Goal: Information Seeking & Learning: Learn about a topic

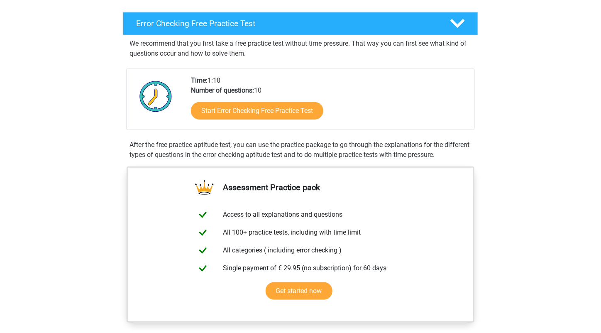
scroll to position [83, 0]
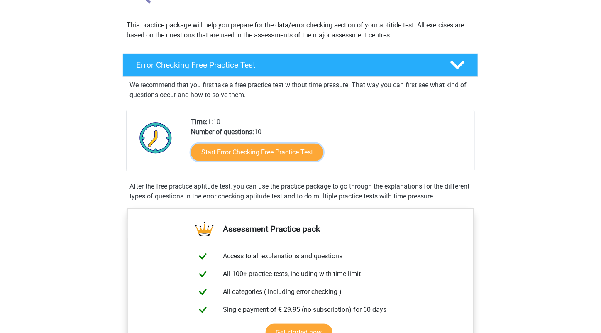
click at [239, 153] on link "Start Error Checking Free Practice Test" at bounding box center [257, 152] width 132 height 17
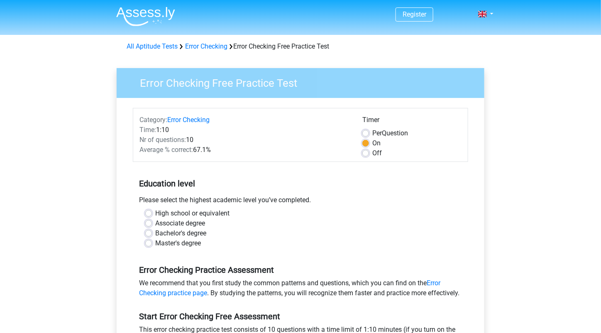
click at [155, 211] on label "High school or equivalent" at bounding box center [192, 213] width 74 height 10
click at [149, 211] on input "High school or equivalent" at bounding box center [148, 212] width 7 height 8
radio input "true"
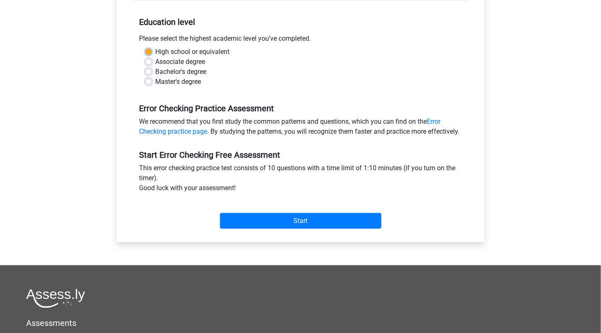
scroll to position [166, 0]
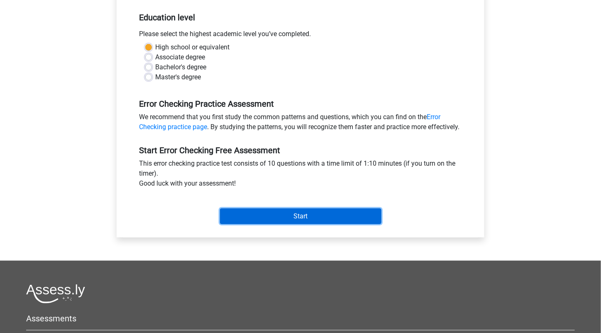
click at [244, 224] on input "Start" at bounding box center [300, 216] width 161 height 16
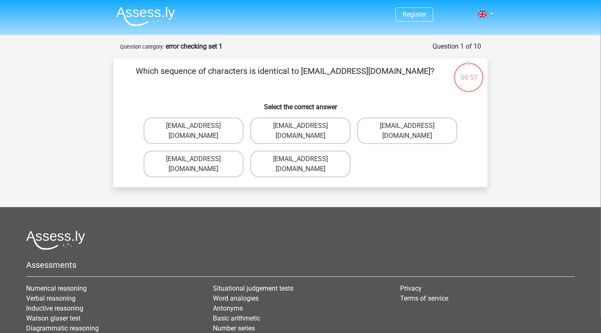
click at [184, 128] on label "Evie_Meade@joinmail.com.uk" at bounding box center [194, 130] width 100 height 27
click at [194, 128] on input "Evie_Meade@joinmail.com.uk" at bounding box center [196, 128] width 5 height 5
radio input "true"
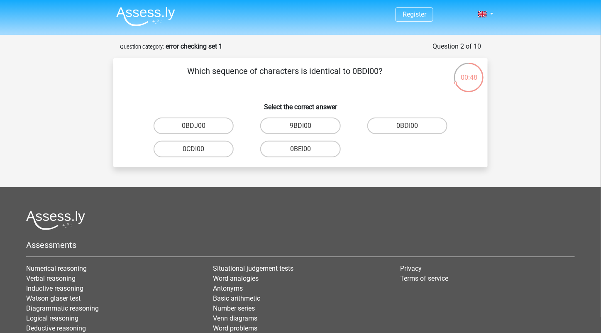
click at [403, 129] on label "0BDI00" at bounding box center [407, 125] width 80 height 17
click at [407, 129] on input "0BDI00" at bounding box center [409, 128] width 5 height 5
radio input "true"
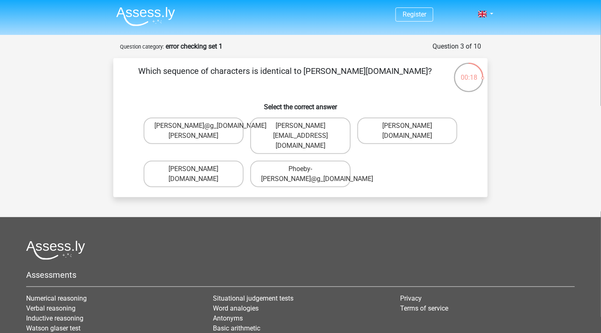
click at [397, 134] on label "Phoebe-Patterson@g_mail.gr" at bounding box center [407, 130] width 100 height 27
click at [407, 131] on input "Phoebe-Patterson@g_mail.gr" at bounding box center [409, 128] width 5 height 5
radio input "true"
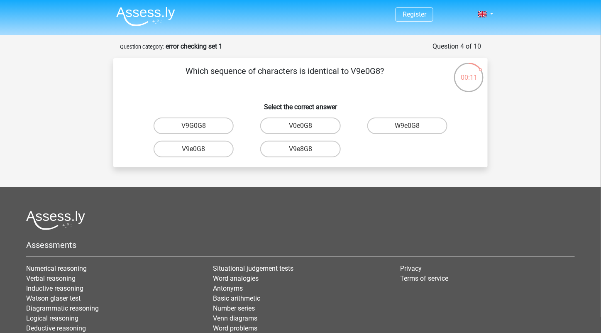
click at [399, 131] on label "W9e0G8" at bounding box center [407, 125] width 80 height 17
click at [407, 131] on input "W9e0G8" at bounding box center [409, 128] width 5 height 5
radio input "true"
click at [202, 151] on label "91051S" at bounding box center [193, 149] width 80 height 17
click at [199, 151] on input "91051S" at bounding box center [196, 151] width 5 height 5
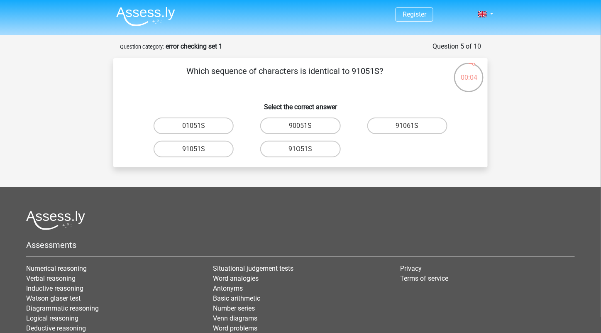
radio input "true"
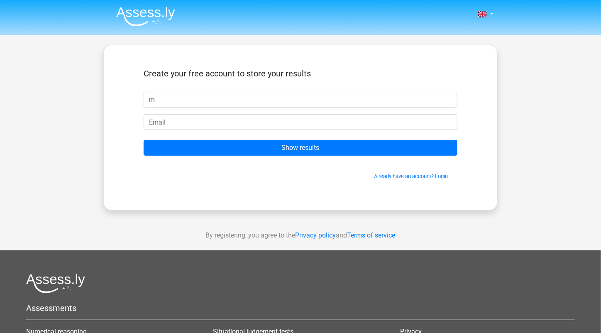
type input "m"
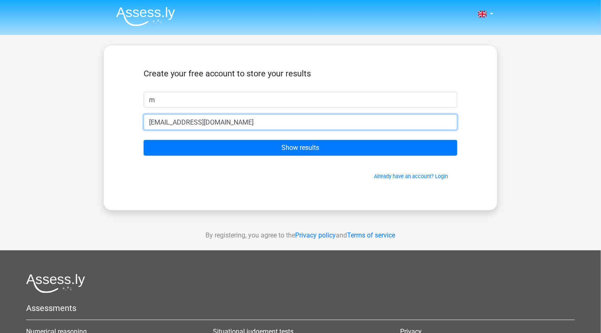
type input "[EMAIL_ADDRESS][DOMAIN_NAME]"
click at [144, 140] on input "Show results" at bounding box center [301, 148] width 314 height 16
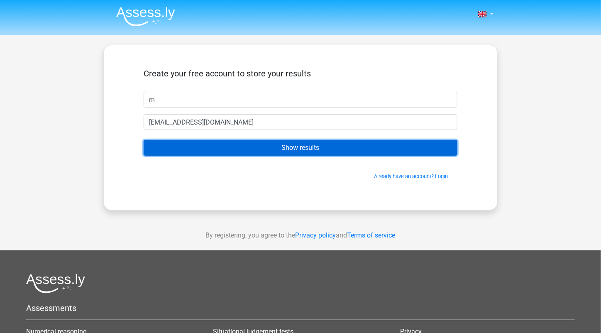
click at [284, 145] on input "Show results" at bounding box center [301, 148] width 314 height 16
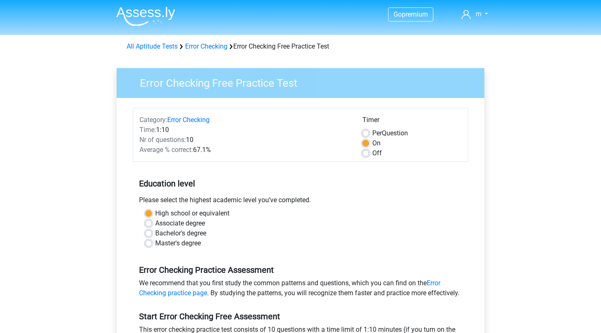
scroll to position [166, 0]
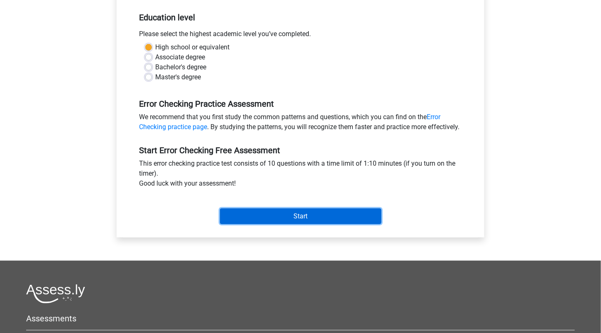
click at [274, 219] on input "Start" at bounding box center [300, 216] width 161 height 16
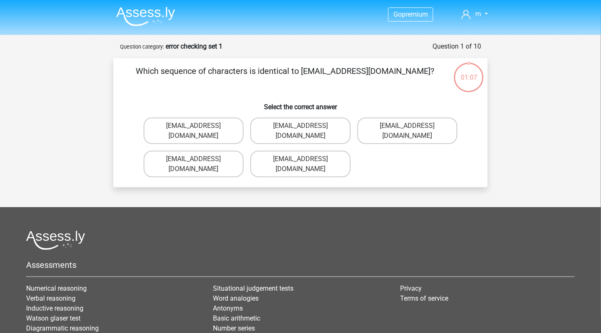
click at [299, 181] on div "Go premium m onza.trials@gmail.com" at bounding box center [300, 213] width 601 height 426
click at [279, 130] on label "Evie_Meade@jointmail.com.uk" at bounding box center [300, 130] width 100 height 27
click at [300, 130] on input "Evie_Meade@jointmail.com.uk" at bounding box center [302, 128] width 5 height 5
radio input "true"
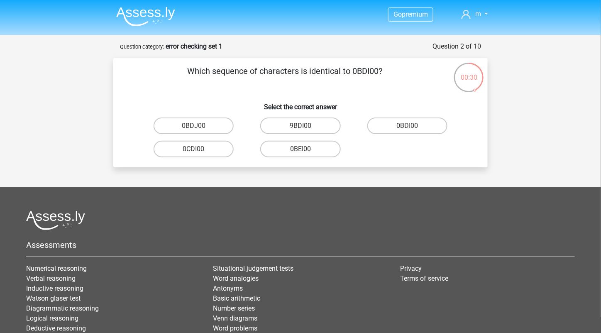
click at [398, 128] on label "0BDI00" at bounding box center [407, 125] width 80 height 17
click at [407, 128] on input "0BDI00" at bounding box center [409, 128] width 5 height 5
radio input "true"
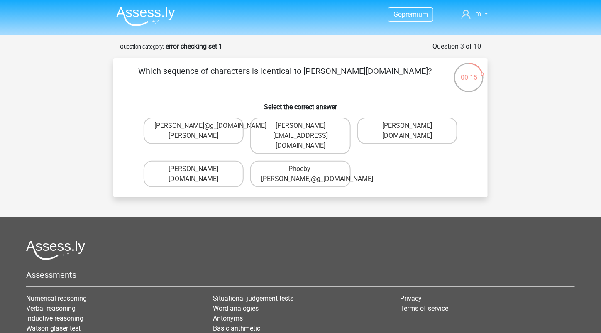
click at [295, 138] on label "Phoebe-Patterson@gmail.gr" at bounding box center [300, 135] width 100 height 37
click at [300, 131] on input "Phoebe-Patterson@gmail.gr" at bounding box center [302, 128] width 5 height 5
radio input "true"
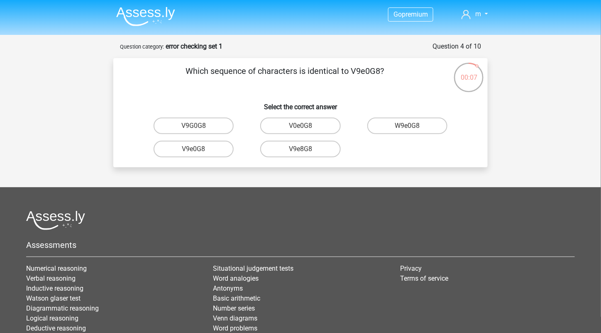
click at [199, 151] on label "V9e0G8" at bounding box center [193, 149] width 80 height 17
click at [199, 151] on input "V9e0G8" at bounding box center [196, 151] width 5 height 5
radio input "true"
click at [197, 150] on input "91051S" at bounding box center [196, 151] width 5 height 5
radio input "true"
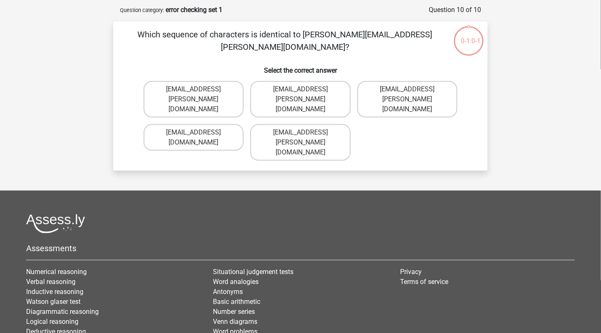
scroll to position [41, 0]
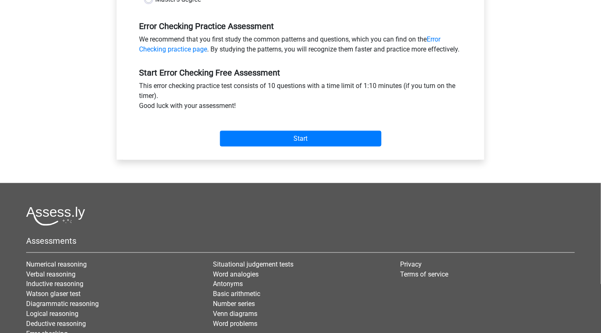
scroll to position [156, 0]
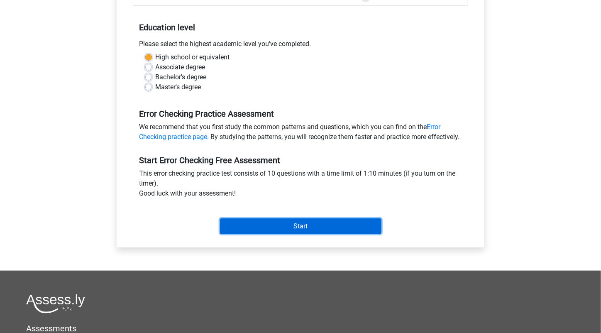
click at [278, 234] on input "Start" at bounding box center [300, 226] width 161 height 16
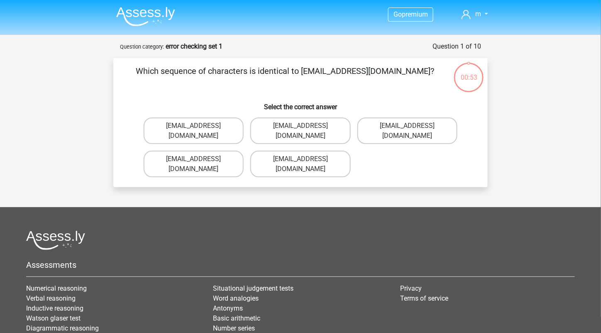
click at [263, 151] on label "Evy_Meade@jointmail.com.uk" at bounding box center [300, 164] width 100 height 27
click at [300, 159] on input "Evy_Meade@jointmail.com.uk" at bounding box center [302, 161] width 5 height 5
radio input "true"
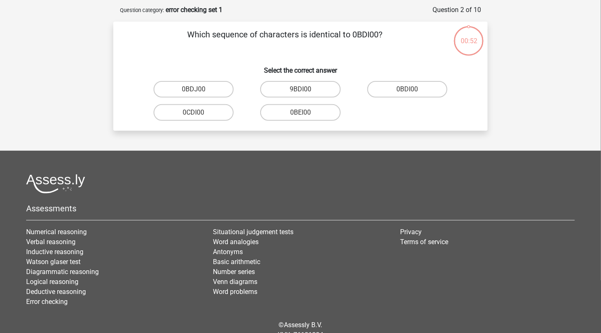
scroll to position [41, 0]
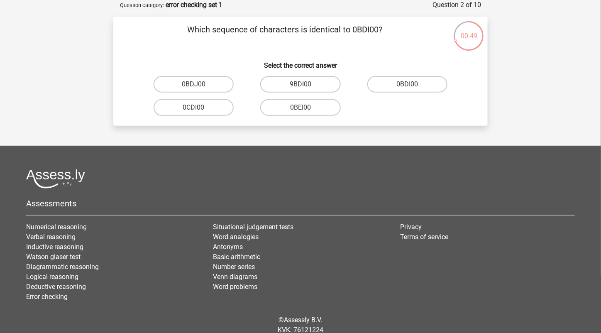
click at [411, 80] on label "0BDI00" at bounding box center [407, 84] width 80 height 17
click at [411, 84] on input "0BDI00" at bounding box center [409, 86] width 5 height 5
radio input "true"
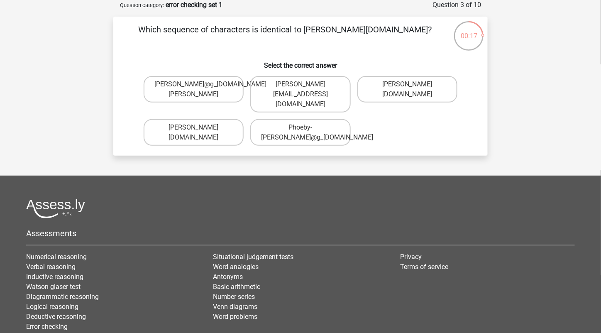
click at [396, 93] on label "Phoebe-Patterson@g_mail.gr" at bounding box center [407, 89] width 100 height 27
click at [407, 90] on input "Phoebe-Patterson@g_mail.gr" at bounding box center [409, 86] width 5 height 5
radio input "true"
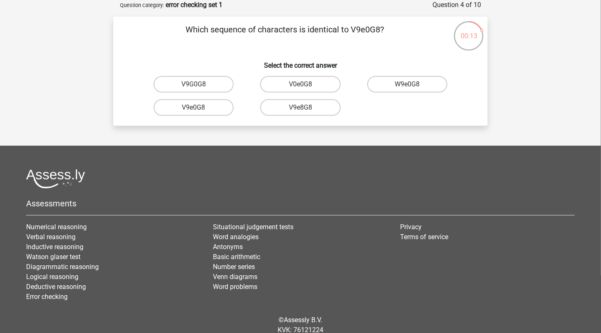
click at [199, 112] on input "V9e0G8" at bounding box center [196, 109] width 5 height 5
radio input "true"
click at [197, 111] on input "91051S" at bounding box center [196, 109] width 5 height 5
radio input "true"
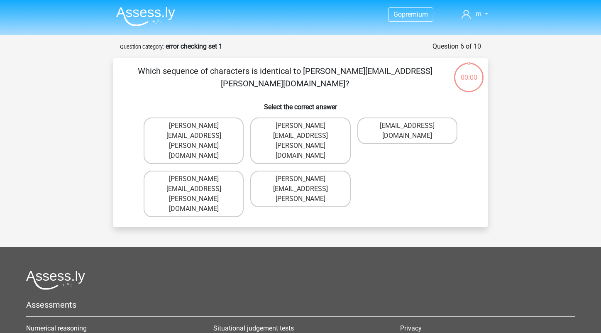
scroll to position [41, 0]
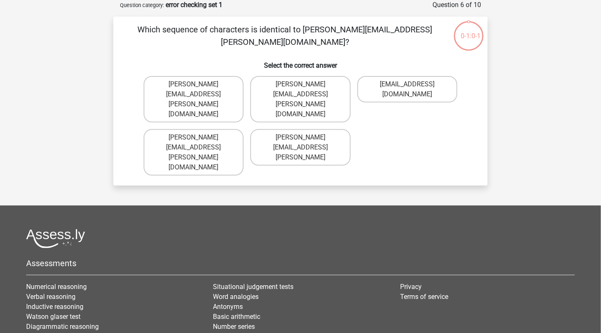
click at [293, 129] on label "Connor.Paterson@mailme.coo" at bounding box center [300, 147] width 100 height 37
click at [300, 137] on input "Connor.Paterson@mailme.coo" at bounding box center [302, 139] width 5 height 5
radio input "true"
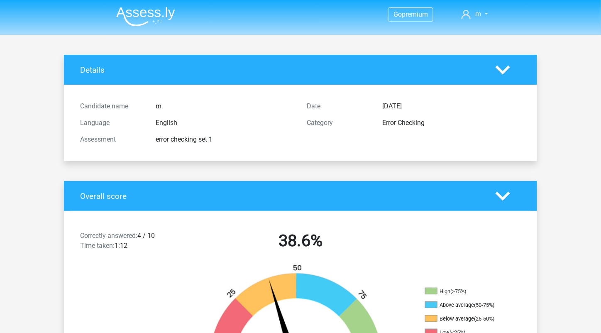
click at [403, 17] on span "premium" at bounding box center [415, 14] width 26 height 8
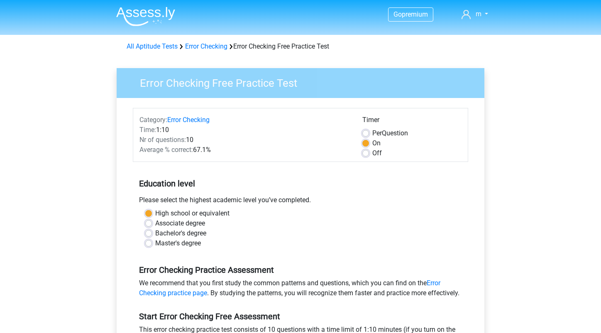
scroll to position [156, 0]
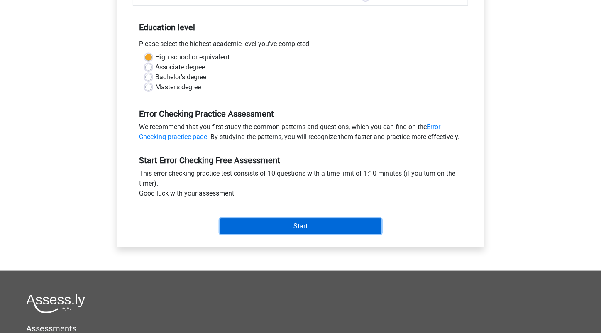
click at [309, 233] on input "Start" at bounding box center [300, 226] width 161 height 16
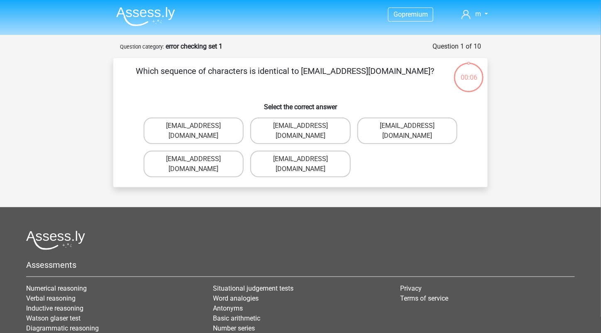
click at [268, 122] on label "Evie_Meade@jointmail.com.uk" at bounding box center [300, 130] width 100 height 27
click at [300, 126] on input "Evie_Meade@jointmail.com.uk" at bounding box center [302, 128] width 5 height 5
radio input "true"
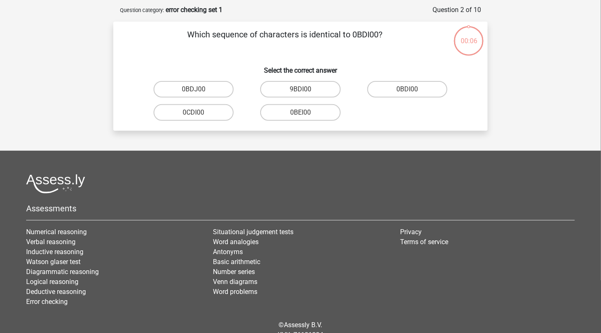
scroll to position [41, 0]
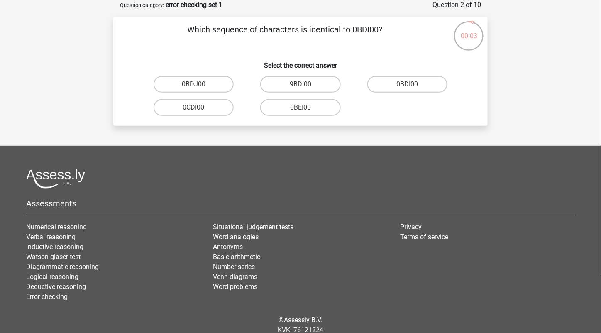
click at [407, 86] on label "0BDI00" at bounding box center [407, 84] width 80 height 17
click at [407, 86] on input "0BDI00" at bounding box center [409, 86] width 5 height 5
radio input "true"
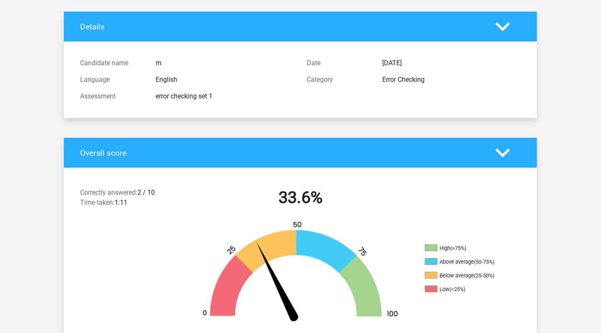
scroll to position [41, 0]
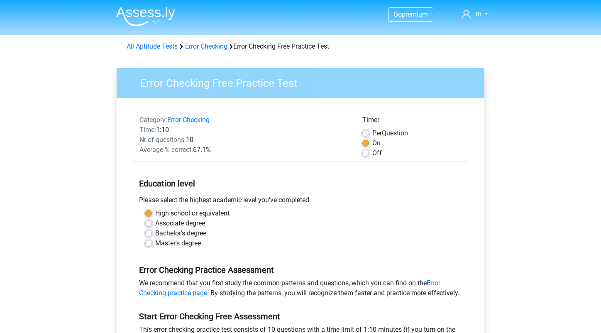
scroll to position [156, 0]
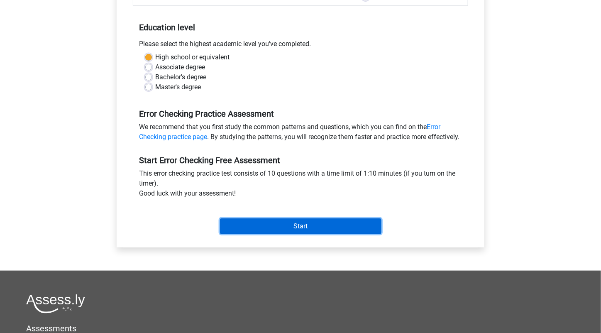
click at [270, 230] on input "Start" at bounding box center [300, 226] width 161 height 16
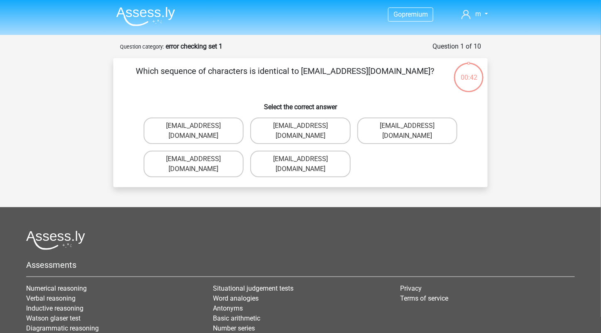
click at [285, 125] on label "Evie_Meade@jointmail.com.uk" at bounding box center [300, 130] width 100 height 27
click at [300, 126] on input "Evie_Meade@jointmail.com.uk" at bounding box center [302, 128] width 5 height 5
radio input "true"
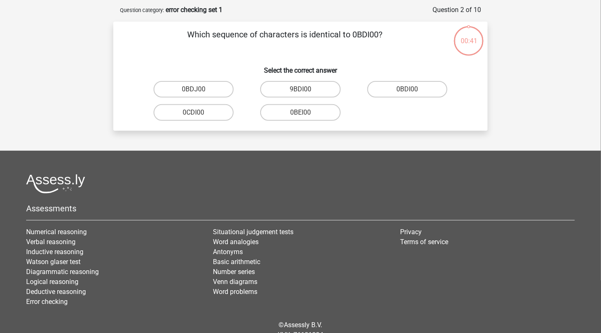
scroll to position [41, 0]
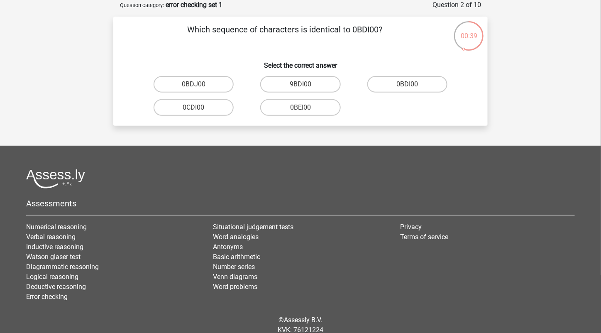
click at [403, 84] on label "0BDI00" at bounding box center [407, 84] width 80 height 17
click at [407, 84] on input "0BDI00" at bounding box center [409, 86] width 5 height 5
radio input "true"
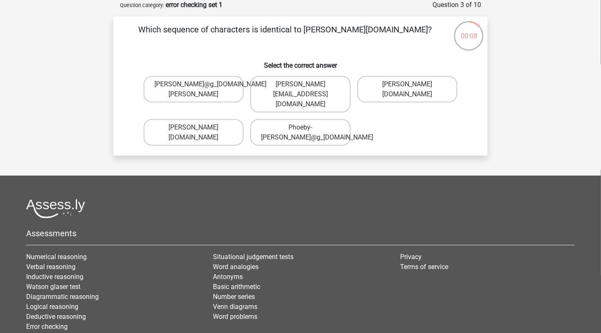
drag, startPoint x: 405, startPoint y: 97, endPoint x: 410, endPoint y: 95, distance: 4.9
click at [410, 95] on label "Phoebe-Patterson@g_mail.gr" at bounding box center [407, 89] width 100 height 27
click at [410, 90] on input "[PERSON_NAME][DOMAIN_NAME]" at bounding box center [409, 86] width 5 height 5
radio input "true"
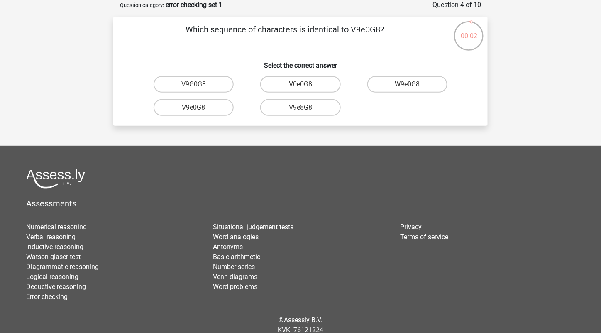
click at [211, 108] on label "V9e0G8" at bounding box center [193, 107] width 80 height 17
click at [199, 108] on input "V9e0G8" at bounding box center [196, 109] width 5 height 5
radio input "true"
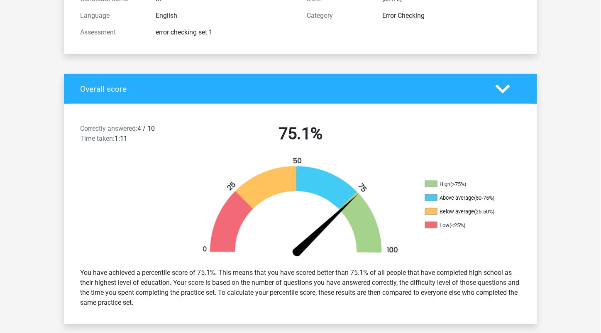
scroll to position [124, 0]
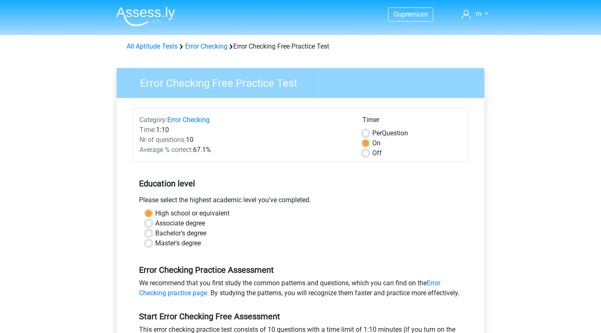
scroll to position [156, 0]
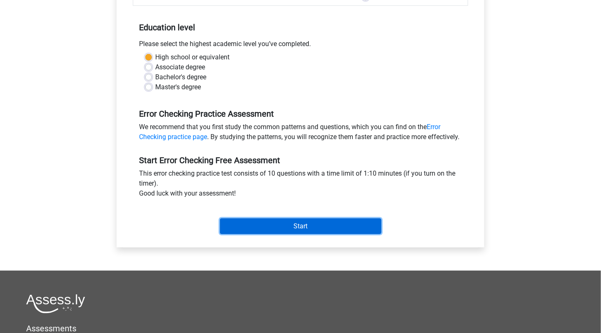
click at [293, 230] on input "Start" at bounding box center [300, 226] width 161 height 16
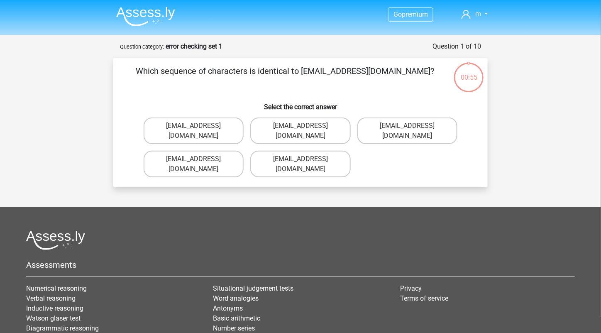
click at [318, 126] on label "[EMAIL_ADDRESS][DOMAIN_NAME]" at bounding box center [300, 130] width 100 height 27
click at [306, 126] on input "[EMAIL_ADDRESS][DOMAIN_NAME]" at bounding box center [302, 128] width 5 height 5
radio input "true"
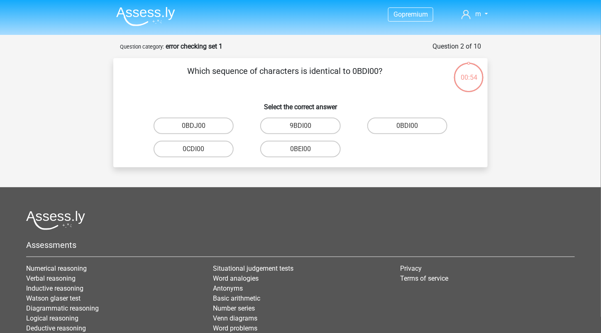
scroll to position [41, 0]
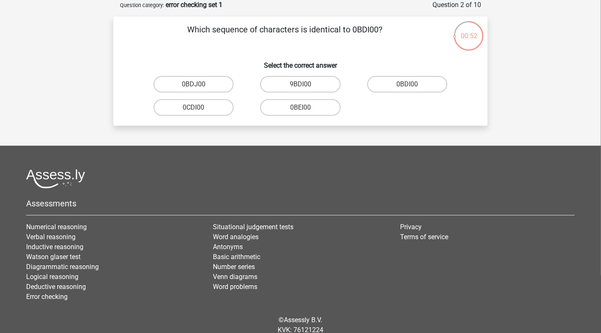
click at [403, 85] on label "0BDI00" at bounding box center [407, 84] width 80 height 17
click at [407, 85] on input "0BDI00" at bounding box center [409, 86] width 5 height 5
radio input "true"
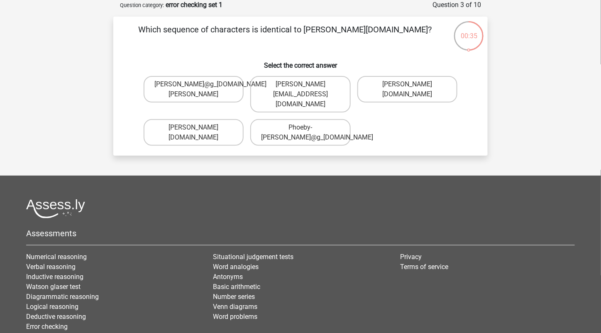
click at [411, 93] on label "Phoebe-Patterson@g_mail.gr" at bounding box center [407, 89] width 100 height 27
click at [411, 90] on input "Phoebe-Patterson@g_mail.gr" at bounding box center [409, 86] width 5 height 5
radio input "true"
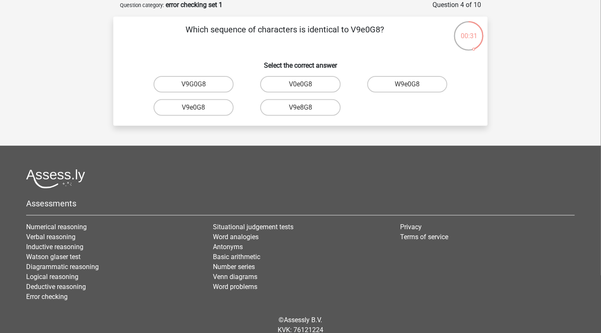
click at [192, 110] on label "V9e0G8" at bounding box center [193, 107] width 80 height 17
click at [194, 110] on input "V9e0G8" at bounding box center [196, 109] width 5 height 5
radio input "true"
click at [207, 108] on label "91051S" at bounding box center [193, 107] width 80 height 17
click at [199, 108] on input "91051S" at bounding box center [196, 109] width 5 height 5
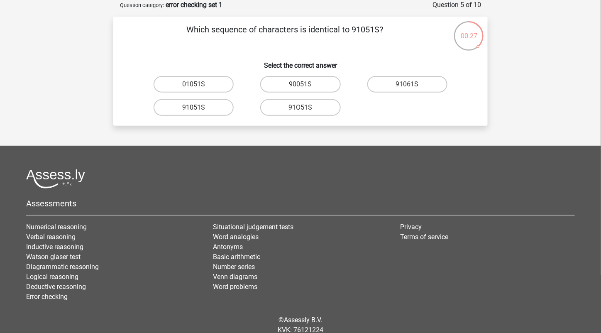
radio input "true"
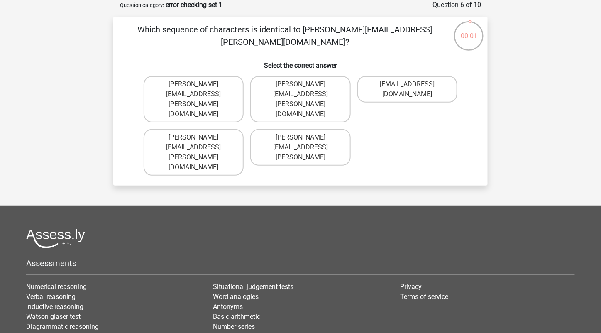
drag, startPoint x: 209, startPoint y: 110, endPoint x: 205, endPoint y: 85, distance: 25.3
click at [205, 85] on div "Connor.Paterson@mailme.com Connor.Peterson@mailme.com Conor.Paterson@mailme.com…" at bounding box center [300, 126] width 320 height 106
click at [204, 83] on label "Connor.Paterson@mailme.com" at bounding box center [194, 99] width 100 height 46
click at [199, 84] on input "Connor.Paterson@mailme.com" at bounding box center [196, 86] width 5 height 5
radio input "true"
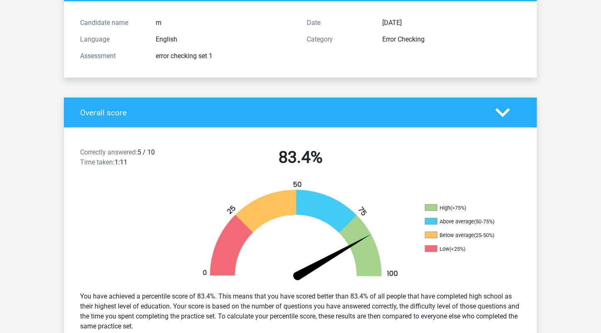
scroll to position [166, 0]
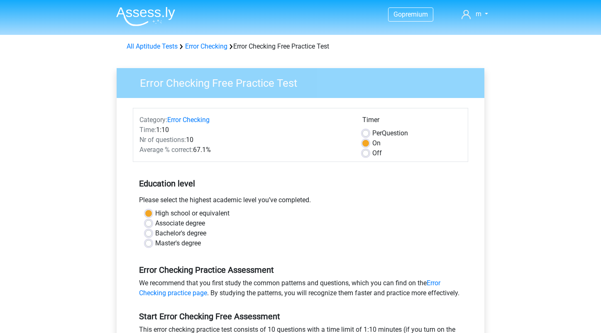
scroll to position [156, 0]
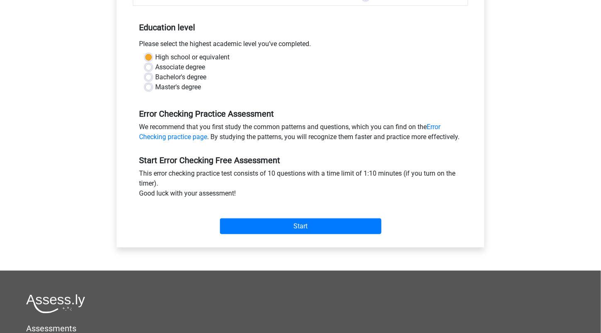
click at [170, 133] on link "Error Checking practice page" at bounding box center [289, 132] width 301 height 18
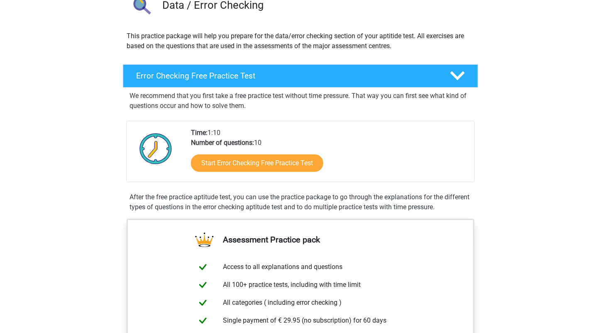
scroll to position [83, 0]
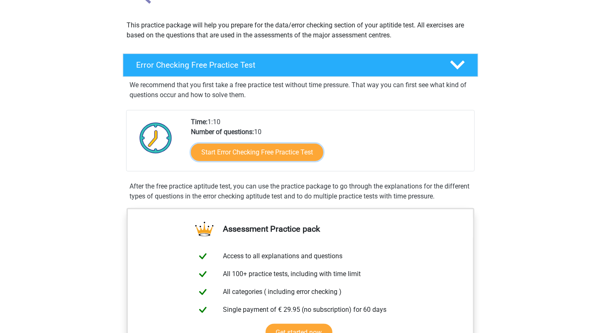
click at [261, 155] on link "Start Error Checking Free Practice Test" at bounding box center [257, 152] width 132 height 17
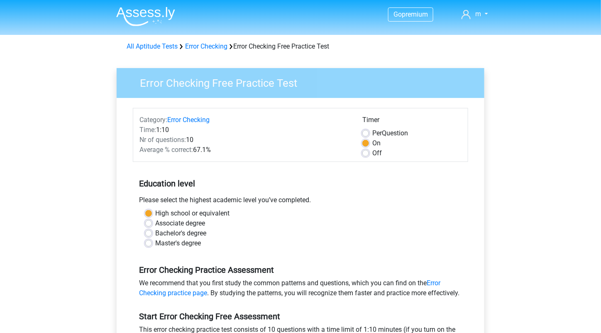
scroll to position [166, 0]
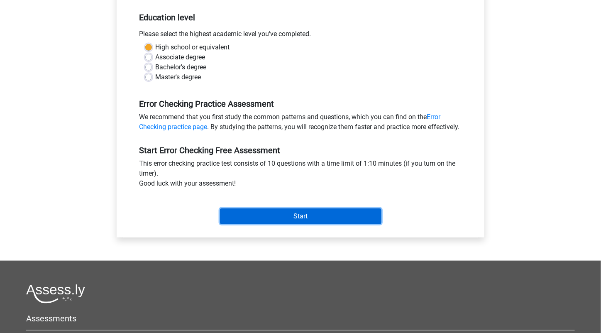
click at [296, 224] on input "Start" at bounding box center [300, 216] width 161 height 16
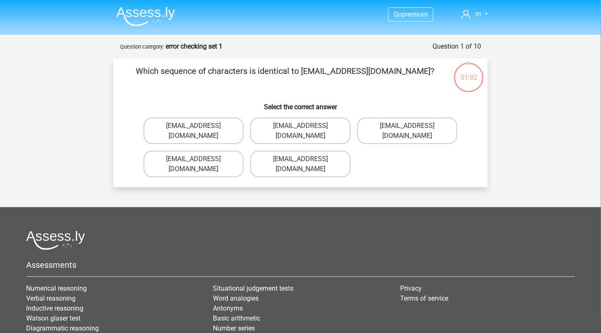
click at [176, 165] on div "Which sequence of characters is identical to [EMAIL_ADDRESS][DOMAIN_NAME]? Sele…" at bounding box center [300, 122] width 374 height 129
click at [331, 125] on label "[EMAIL_ADDRESS][DOMAIN_NAME]" at bounding box center [300, 130] width 100 height 27
click at [306, 126] on input "[EMAIL_ADDRESS][DOMAIN_NAME]" at bounding box center [302, 128] width 5 height 5
radio input "true"
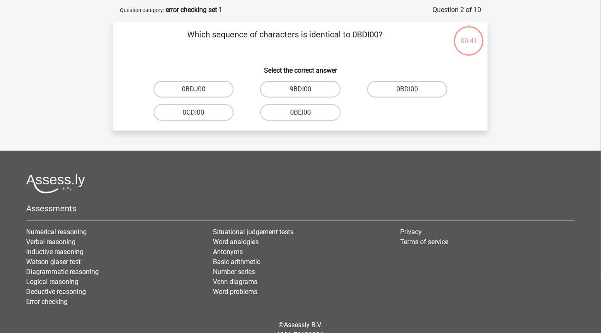
scroll to position [41, 0]
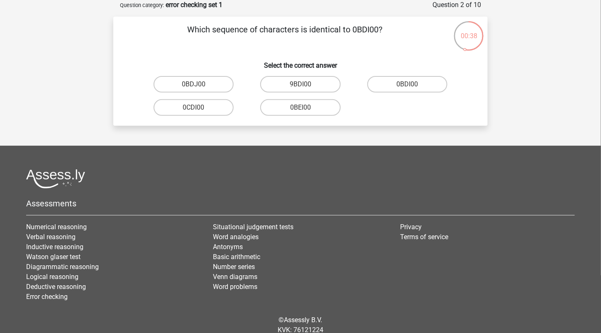
click at [399, 87] on label "0BDI00" at bounding box center [407, 84] width 80 height 17
click at [407, 87] on input "0BDI00" at bounding box center [409, 86] width 5 height 5
radio input "true"
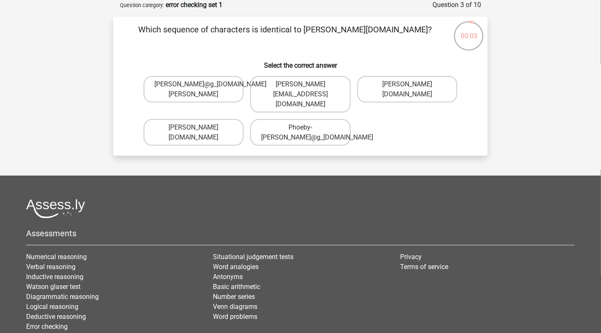
click at [404, 98] on label "Phoebe-Patterson@g_mail.gr" at bounding box center [407, 89] width 100 height 27
click at [407, 90] on input "Phoebe-Patterson@g_mail.gr" at bounding box center [409, 86] width 5 height 5
radio input "true"
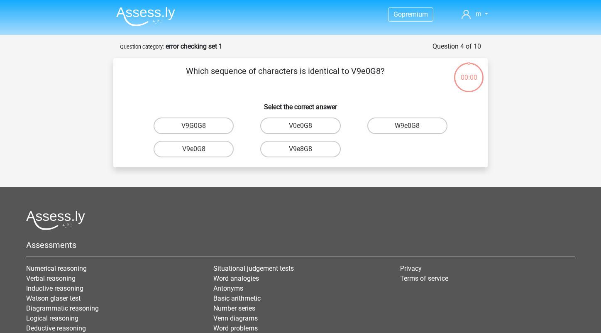
scroll to position [41, 0]
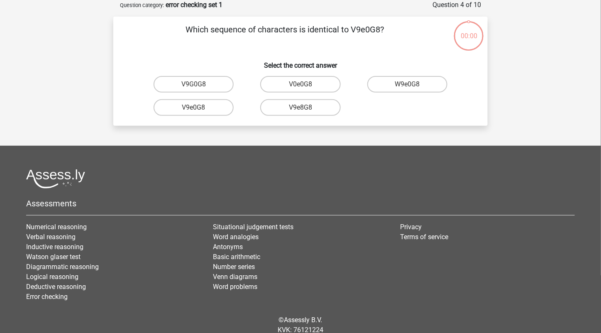
click at [214, 113] on label "V9e0G8" at bounding box center [193, 107] width 80 height 17
click at [199, 113] on input "V9e0G8" at bounding box center [196, 109] width 5 height 5
radio input "true"
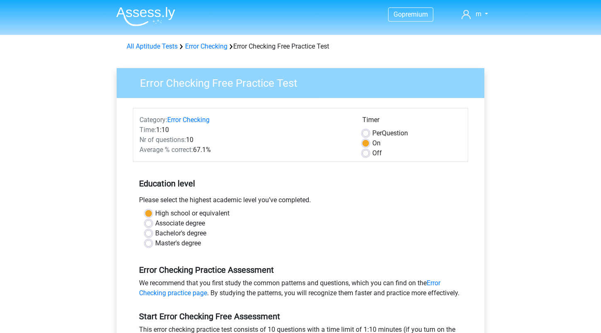
scroll to position [166, 0]
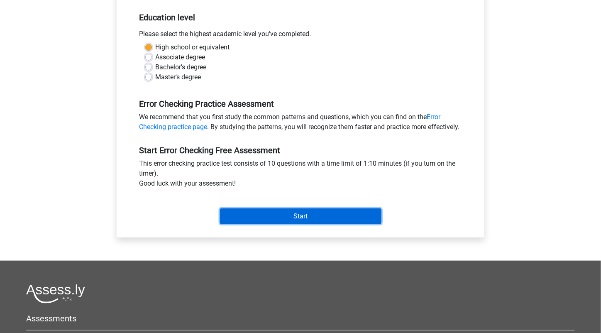
click at [271, 224] on input "Start" at bounding box center [300, 216] width 161 height 16
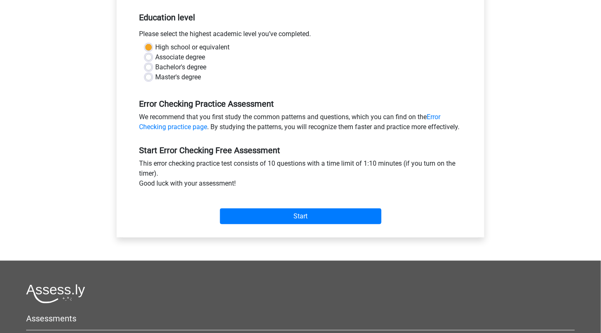
click at [155, 78] on label "Master's degree" at bounding box center [178, 77] width 46 height 10
click at [146, 78] on input "Master's degree" at bounding box center [148, 76] width 7 height 8
radio input "true"
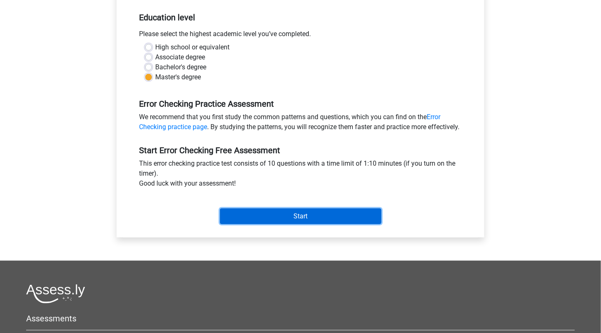
click at [299, 224] on input "Start" at bounding box center [300, 216] width 161 height 16
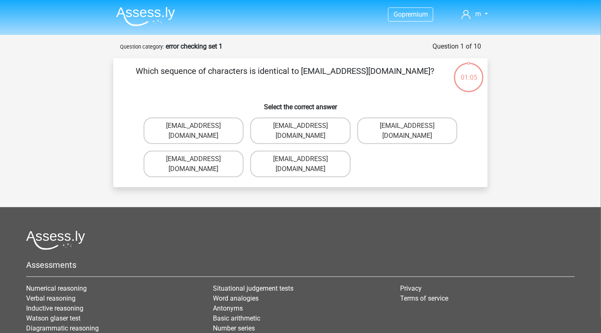
click at [319, 128] on label "[EMAIL_ADDRESS][DOMAIN_NAME]" at bounding box center [300, 130] width 100 height 27
click at [306, 128] on input "Evie_Meade@jointmail.com.uk" at bounding box center [302, 128] width 5 height 5
radio input "true"
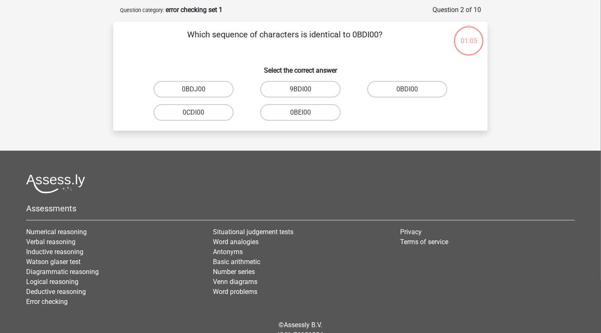
scroll to position [41, 0]
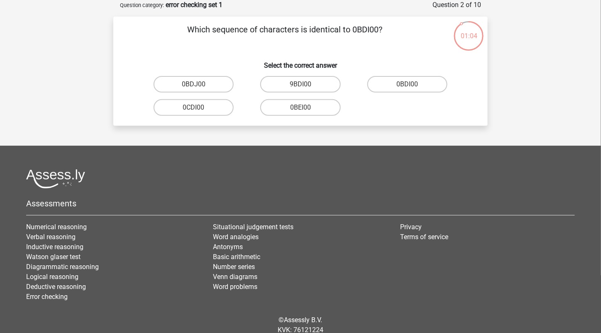
click at [408, 85] on input "0BDI00" at bounding box center [409, 86] width 5 height 5
radio input "true"
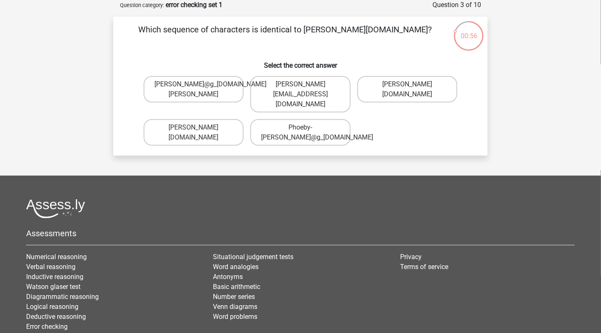
click at [436, 89] on label "Phoebe-Patterson@g_mail.gr" at bounding box center [407, 89] width 100 height 27
click at [412, 89] on input "Phoebe-Patterson@g_mail.gr" at bounding box center [409, 86] width 5 height 5
radio input "true"
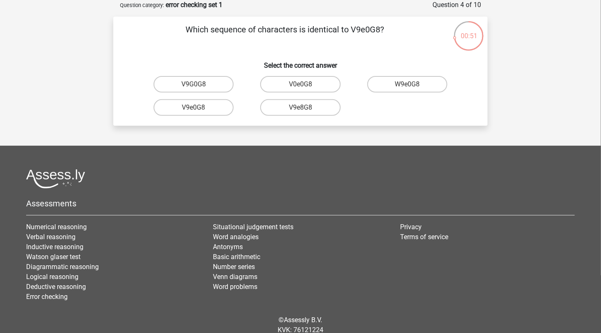
click at [209, 111] on label "V9e0G8" at bounding box center [193, 107] width 80 height 17
click at [199, 111] on input "V9e0G8" at bounding box center [196, 109] width 5 height 5
radio input "true"
click at [196, 110] on input "91051S" at bounding box center [196, 109] width 5 height 5
radio input "true"
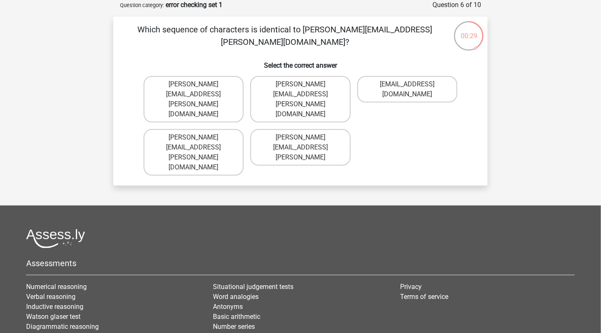
click at [234, 84] on label "Connor.Paterson@mailme.com" at bounding box center [194, 99] width 100 height 46
click at [199, 84] on input "Connor.Paterson@mailme.com" at bounding box center [196, 86] width 5 height 5
radio input "true"
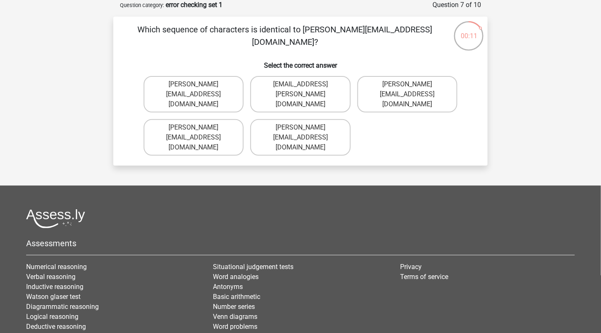
click at [327, 94] on label "[EMAIL_ADDRESS][PERSON_NAME][DOMAIN_NAME]" at bounding box center [300, 94] width 100 height 37
click at [306, 90] on input "[EMAIL_ADDRESS][PERSON_NAME][DOMAIN_NAME]" at bounding box center [302, 86] width 5 height 5
radio input "true"
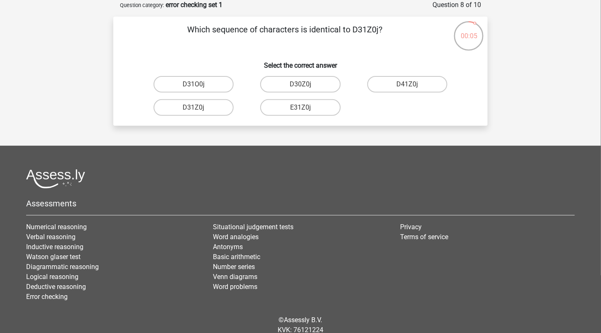
click at [215, 112] on label "D31Z0j" at bounding box center [193, 107] width 80 height 17
click at [199, 112] on input "D31Z0j" at bounding box center [196, 109] width 5 height 5
radio input "true"
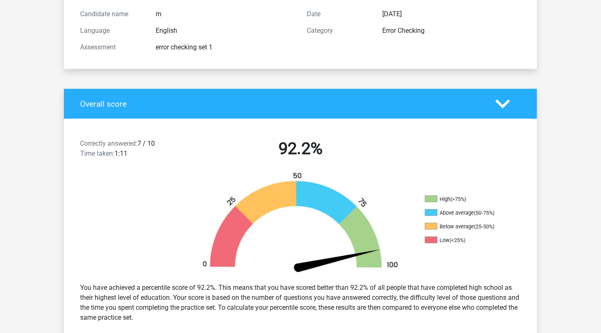
scroll to position [124, 0]
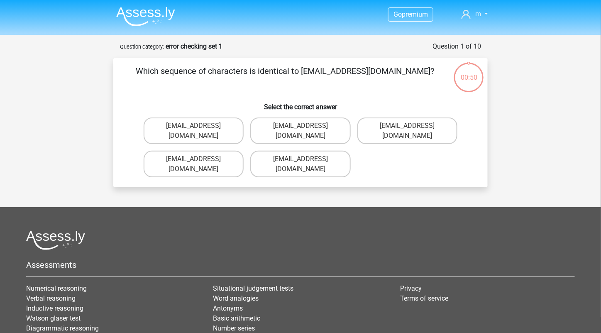
click at [424, 127] on label "[EMAIL_ADDRESS][DOMAIN_NAME]" at bounding box center [407, 130] width 100 height 27
click at [412, 127] on input "[EMAIL_ADDRESS][DOMAIN_NAME]" at bounding box center [409, 128] width 5 height 5
radio input "true"
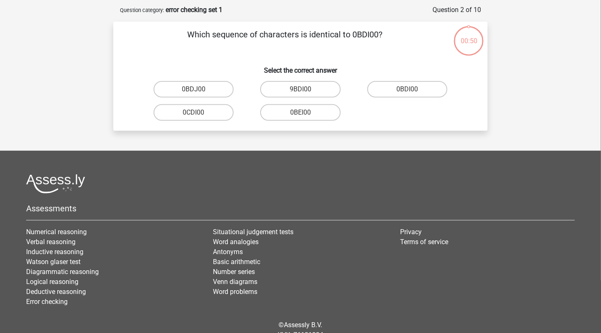
scroll to position [41, 0]
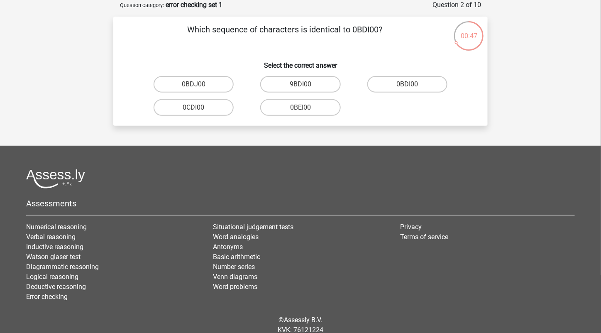
click at [417, 86] on label "0BDI00" at bounding box center [407, 84] width 80 height 17
click at [412, 86] on input "0BDI00" at bounding box center [409, 86] width 5 height 5
radio input "true"
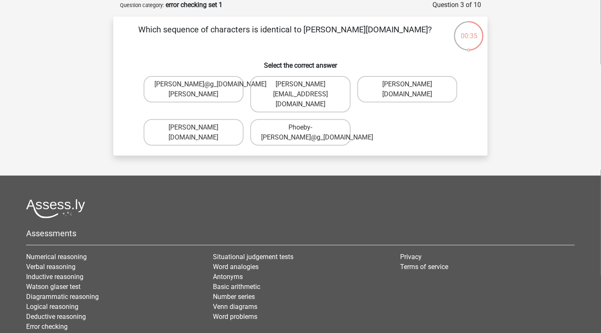
drag, startPoint x: 412, startPoint y: 102, endPoint x: 411, endPoint y: 94, distance: 8.3
click at [412, 101] on div "[PERSON_NAME][DOMAIN_NAME]" at bounding box center [407, 94] width 107 height 43
click at [411, 94] on label "[PERSON_NAME][DOMAIN_NAME]" at bounding box center [407, 89] width 100 height 27
click at [411, 90] on input "[PERSON_NAME][DOMAIN_NAME]" at bounding box center [409, 86] width 5 height 5
radio input "true"
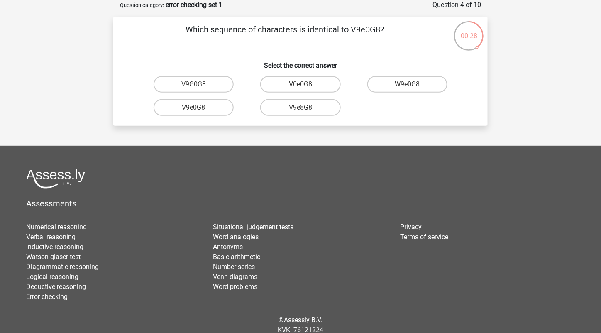
click at [214, 108] on label "V9e0G8" at bounding box center [193, 107] width 80 height 17
click at [199, 108] on input "V9e0G8" at bounding box center [196, 109] width 5 height 5
radio input "true"
click at [213, 111] on label "91051S" at bounding box center [193, 107] width 80 height 17
click at [199, 111] on input "91051S" at bounding box center [196, 109] width 5 height 5
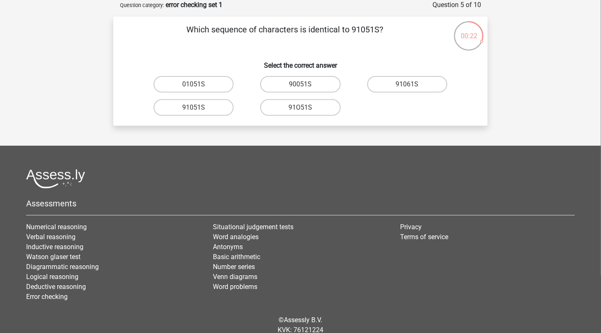
radio input "true"
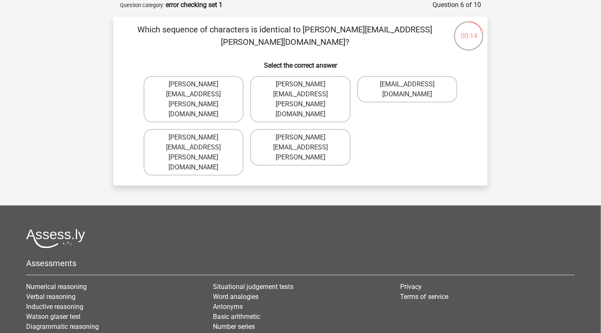
click at [216, 87] on label "[PERSON_NAME][EMAIL_ADDRESS][PERSON_NAME][DOMAIN_NAME]" at bounding box center [194, 99] width 100 height 46
click at [199, 87] on input "[PERSON_NAME][EMAIL_ADDRESS][PERSON_NAME][DOMAIN_NAME]" at bounding box center [196, 86] width 5 height 5
radio input "true"
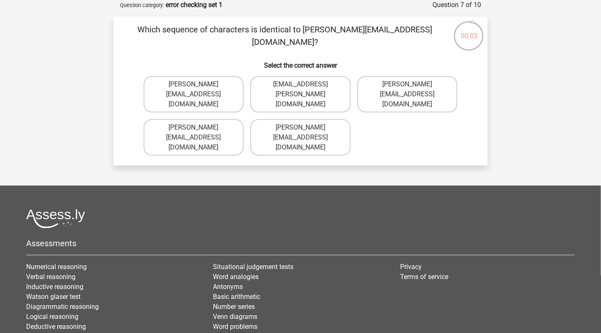
click at [213, 97] on label "[PERSON_NAME][EMAIL_ADDRESS][DOMAIN_NAME]" at bounding box center [194, 94] width 100 height 37
click at [199, 90] on input "[PERSON_NAME][EMAIL_ADDRESS][DOMAIN_NAME]" at bounding box center [196, 86] width 5 height 5
radio input "true"
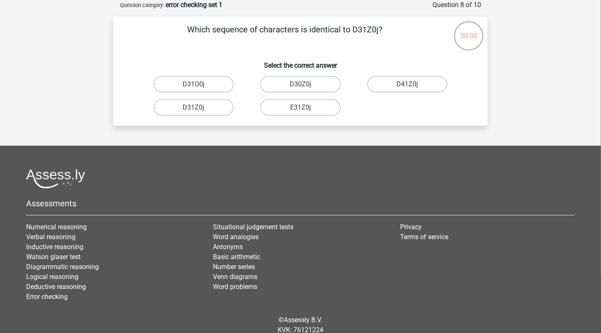
click at [219, 108] on label "D31Z0j" at bounding box center [193, 107] width 80 height 17
click at [199, 108] on input "D31Z0j" at bounding box center [196, 109] width 5 height 5
radio input "true"
